Goal: Navigation & Orientation: Find specific page/section

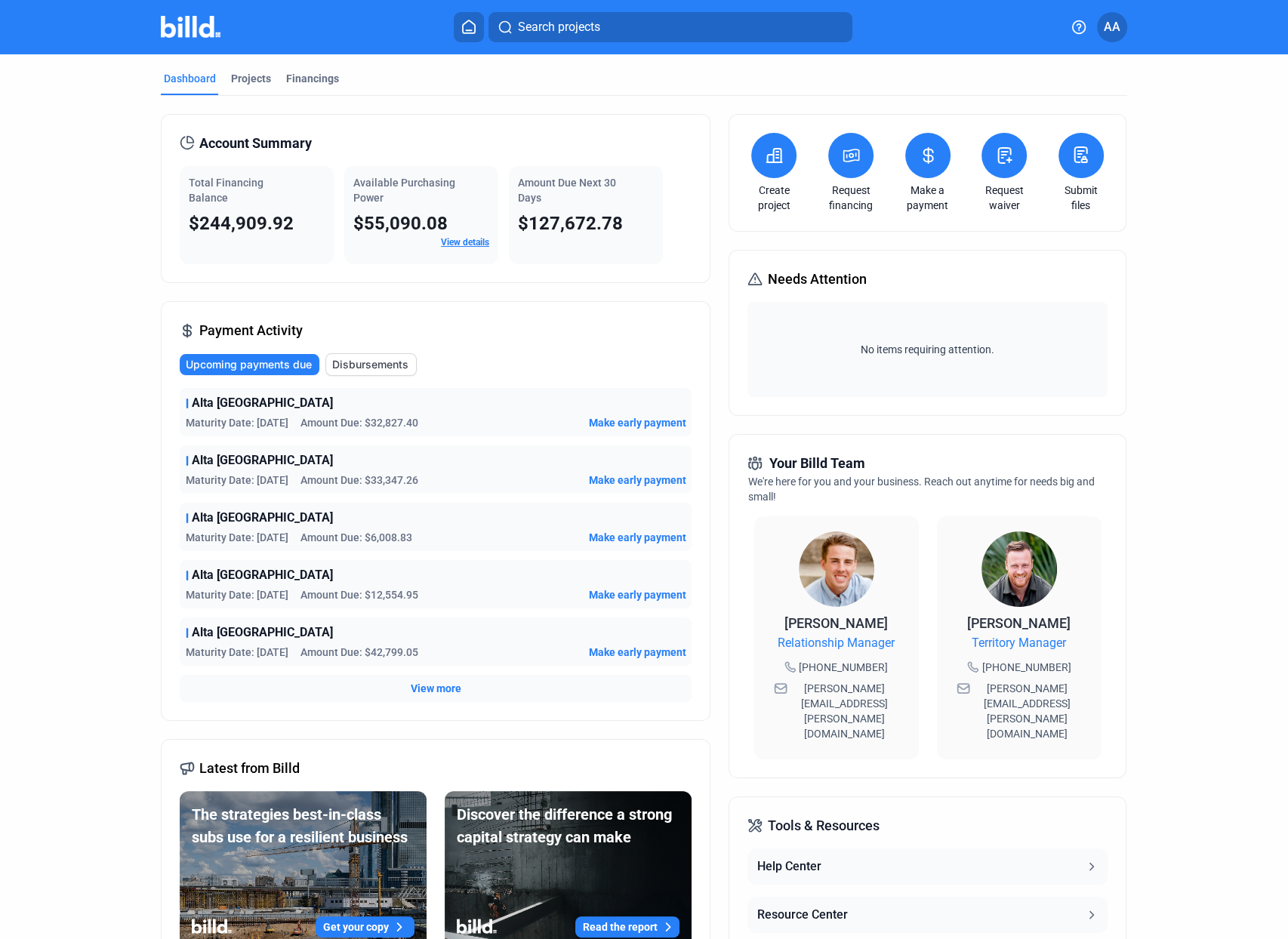
click at [461, 26] on icon at bounding box center [469, 26] width 16 height 15
click at [173, 70] on mat-tab-group "Dashboard Projects Financings Account Summary Total Financing Balance $244,909.…" at bounding box center [644, 576] width 966 height 1044
click at [231, 73] on div "Projects" at bounding box center [250, 78] width 40 height 16
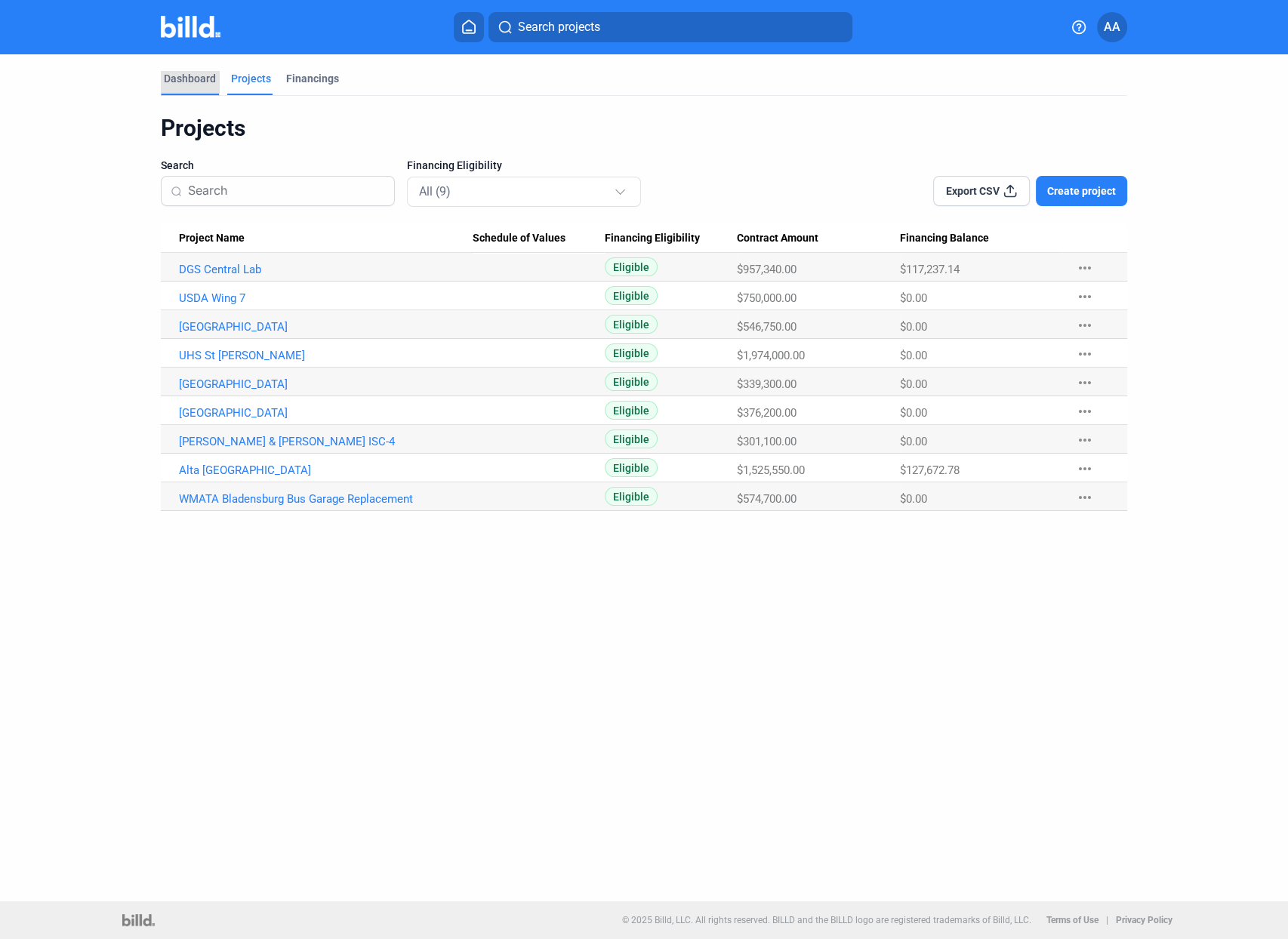
click at [196, 85] on div "Dashboard" at bounding box center [190, 78] width 52 height 16
